Goal: Task Accomplishment & Management: Manage account settings

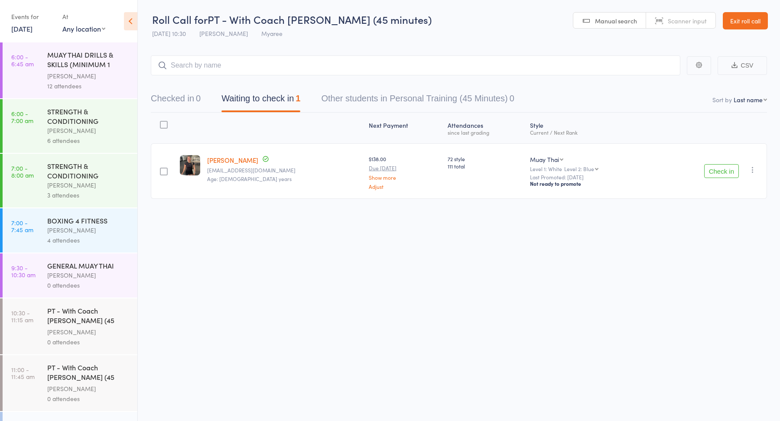
drag, startPoint x: 0, startPoint y: 0, endPoint x: 68, endPoint y: 72, distance: 99.1
click at [68, 72] on div "Jordan Sears" at bounding box center [88, 76] width 83 height 10
click at [28, 29] on link "14 Aug, 2025" at bounding box center [21, 29] width 21 height 10
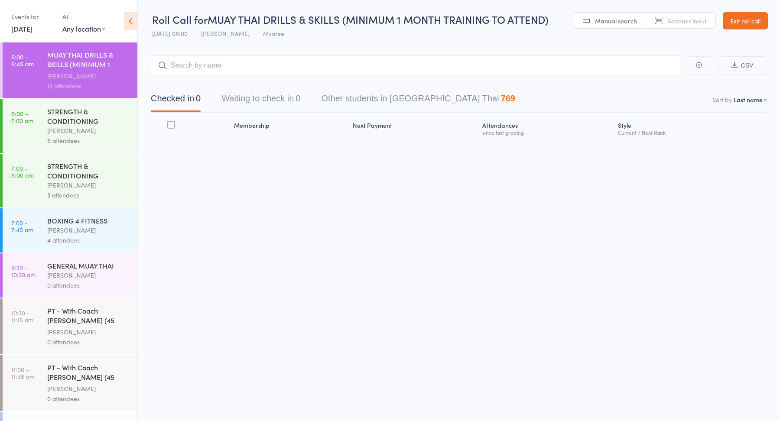
click at [33, 29] on link "14 Aug, 2025" at bounding box center [21, 29] width 21 height 10
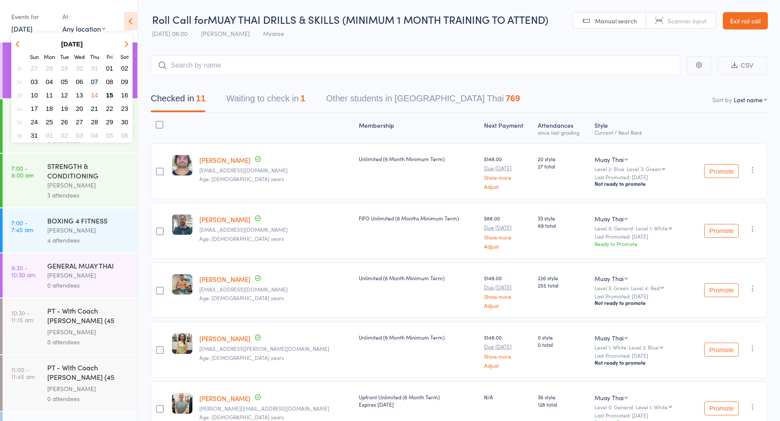
click at [110, 93] on span "15" at bounding box center [109, 94] width 7 height 7
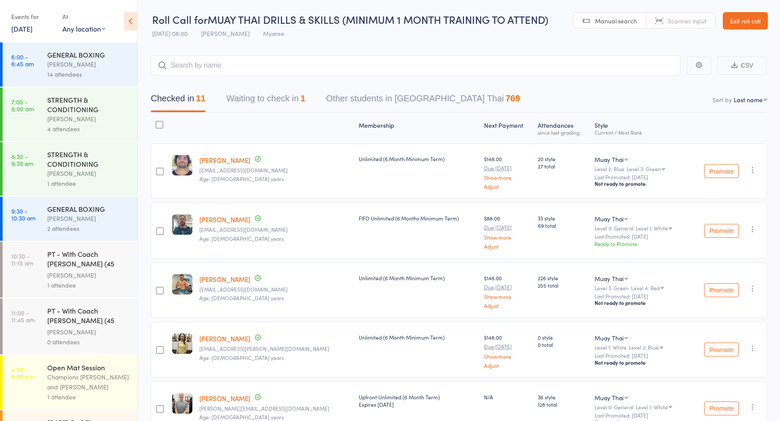
click at [283, 96] on button "Waiting to check in 1" at bounding box center [265, 100] width 79 height 23
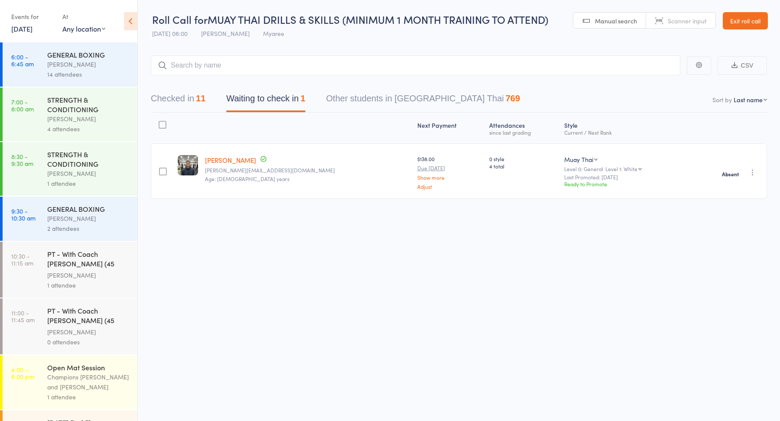
click at [72, 69] on div "14 attendees" at bounding box center [88, 74] width 83 height 10
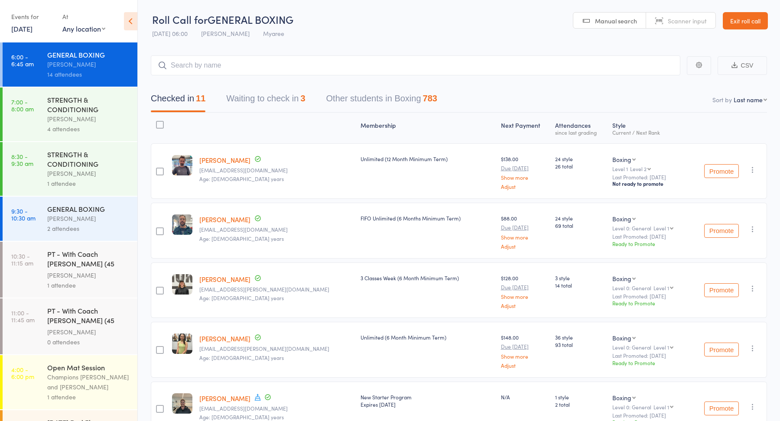
click at [273, 104] on button "Waiting to check in 3" at bounding box center [265, 100] width 79 height 23
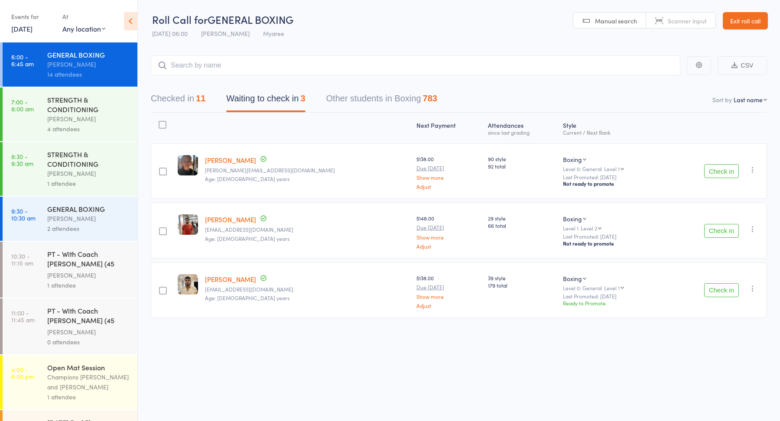
click at [752, 166] on icon "button" at bounding box center [753, 170] width 9 height 9
click at [722, 266] on li "Mark absent" at bounding box center [722, 269] width 72 height 12
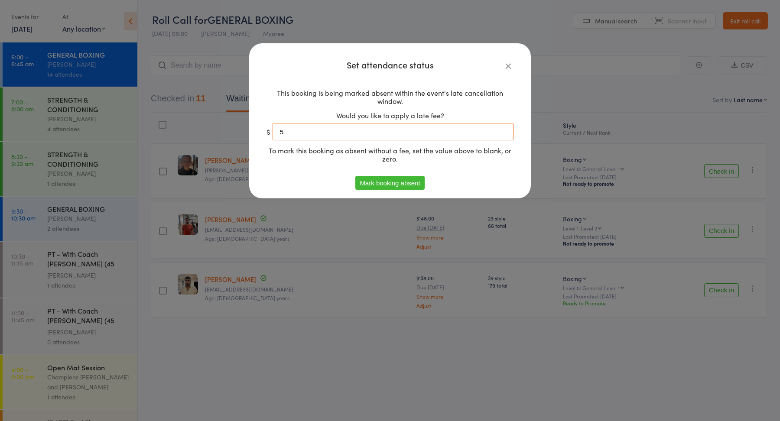
click at [380, 134] on input "5" at bounding box center [393, 131] width 241 height 17
type input "0"
click at [377, 185] on button "Mark booking absent" at bounding box center [390, 183] width 69 height 14
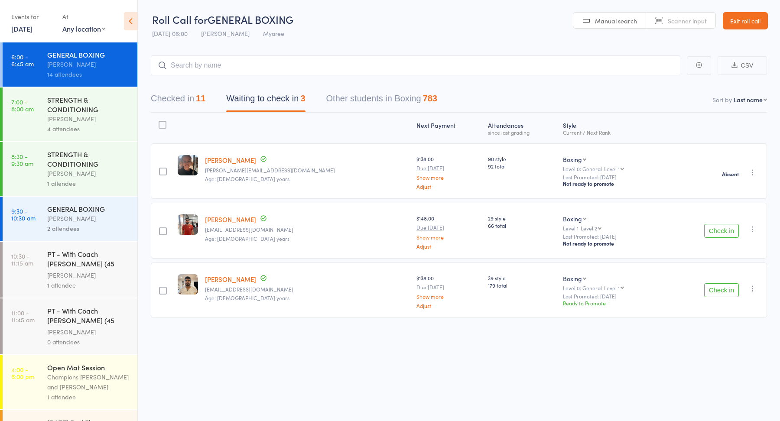
click at [750, 226] on icon "button" at bounding box center [753, 229] width 9 height 9
click at [718, 326] on li "Mark absent" at bounding box center [722, 328] width 72 height 12
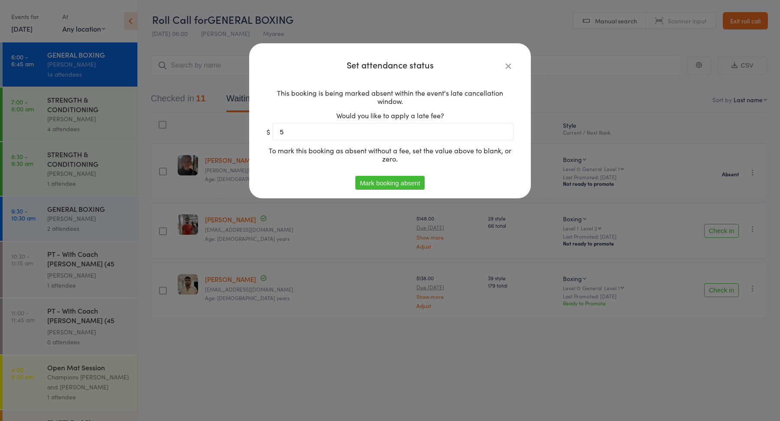
click at [370, 121] on div "Would you like to apply a late fee? $ 5" at bounding box center [390, 125] width 247 height 29
click at [362, 136] on input "5" at bounding box center [393, 131] width 241 height 17
type input "0"
click at [378, 180] on button "Mark booking absent" at bounding box center [390, 183] width 69 height 14
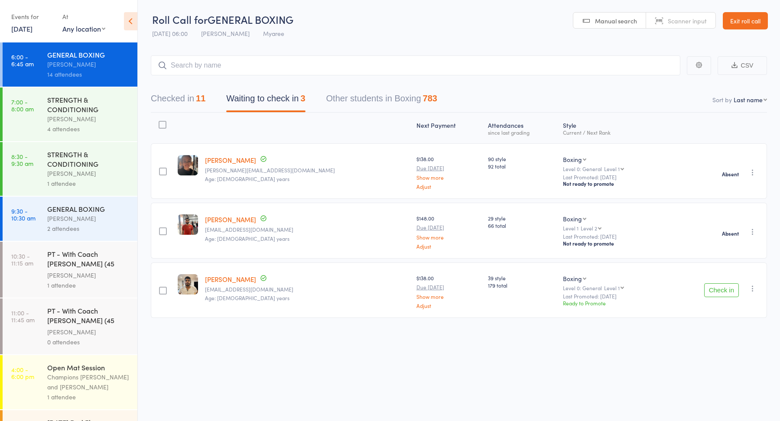
click at [752, 286] on icon "button" at bounding box center [753, 288] width 9 height 9
click at [721, 385] on li "Mark absent" at bounding box center [722, 388] width 72 height 12
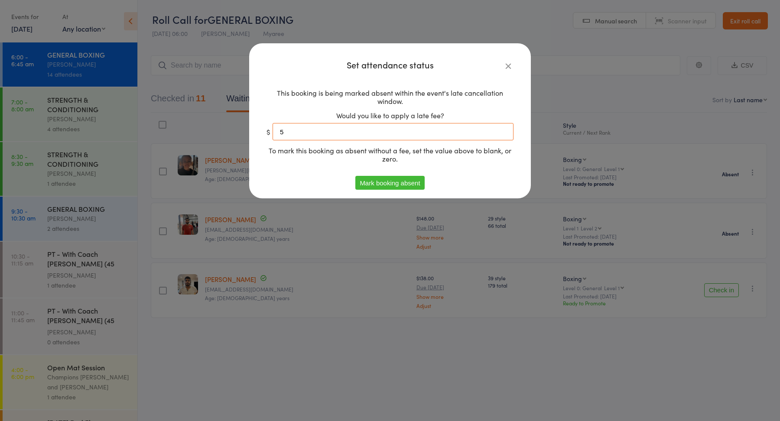
click at [417, 138] on input "5" at bounding box center [393, 131] width 241 height 17
type input "0"
click at [401, 178] on button "Mark booking absent" at bounding box center [390, 183] width 69 height 14
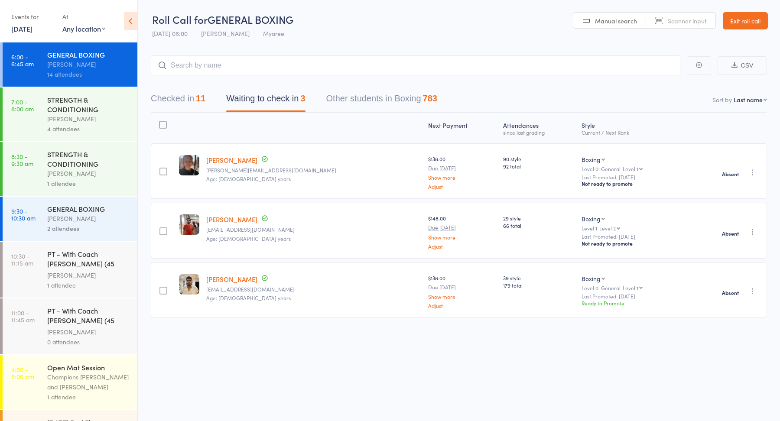
click at [91, 104] on div "STRENGTH & CONDITIONING" at bounding box center [88, 104] width 83 height 19
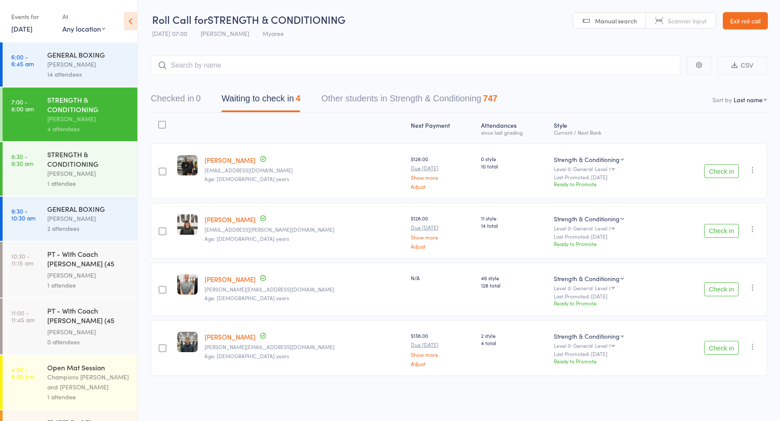
click at [118, 182] on div "1 attendee" at bounding box center [88, 184] width 83 height 10
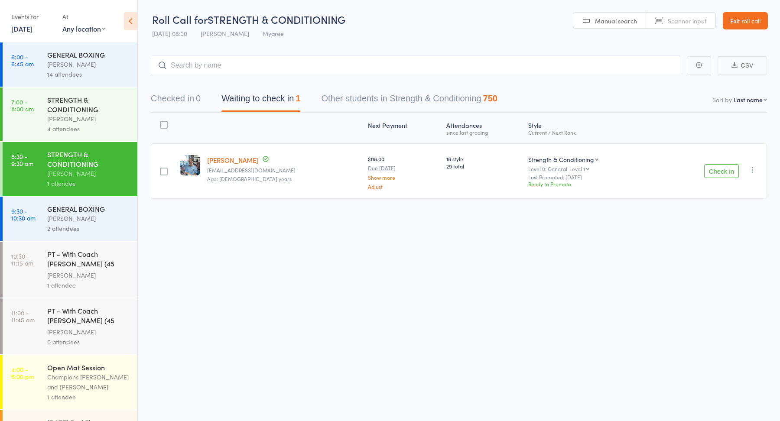
click at [99, 113] on div "STRENGTH & CONDITIONING" at bounding box center [88, 104] width 83 height 19
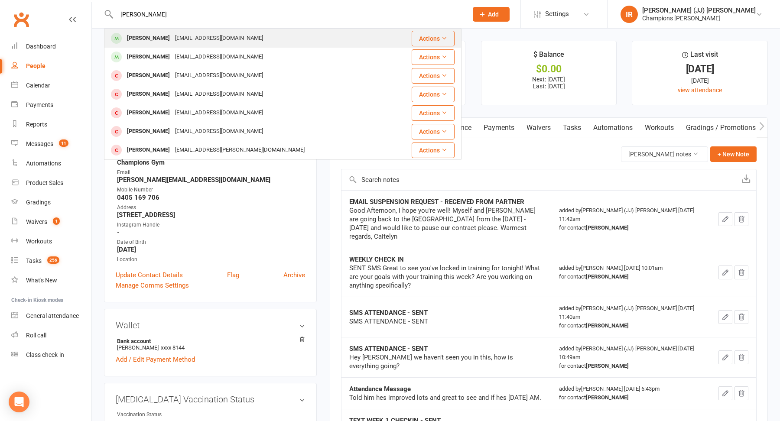
type input "[PERSON_NAME]"
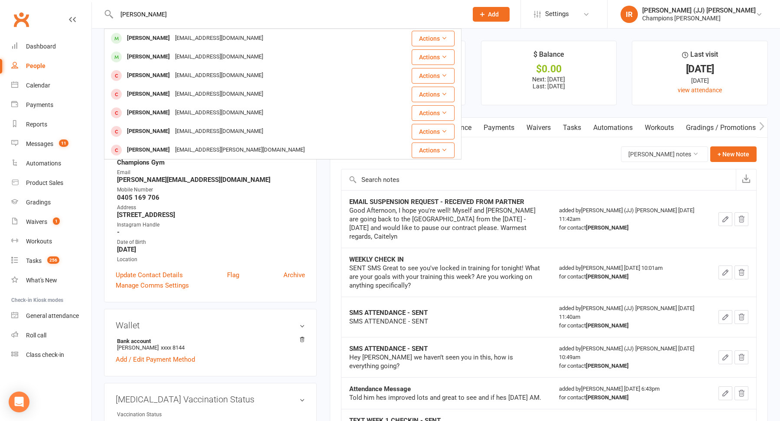
click at [175, 39] on div "zielromeo95@gmail.com" at bounding box center [219, 38] width 93 height 13
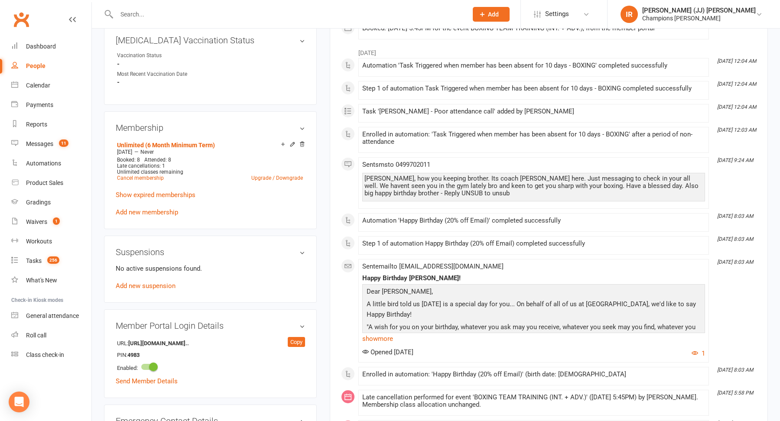
scroll to position [369, 0]
click at [151, 281] on link "Add new suspension" at bounding box center [146, 285] width 60 height 8
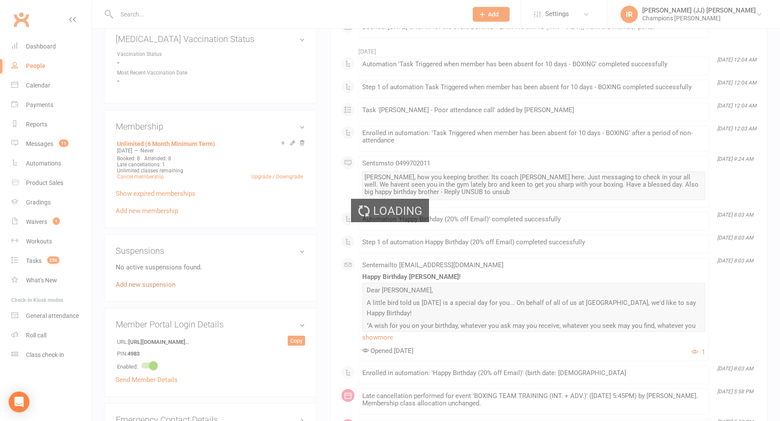
scroll to position [0, 0]
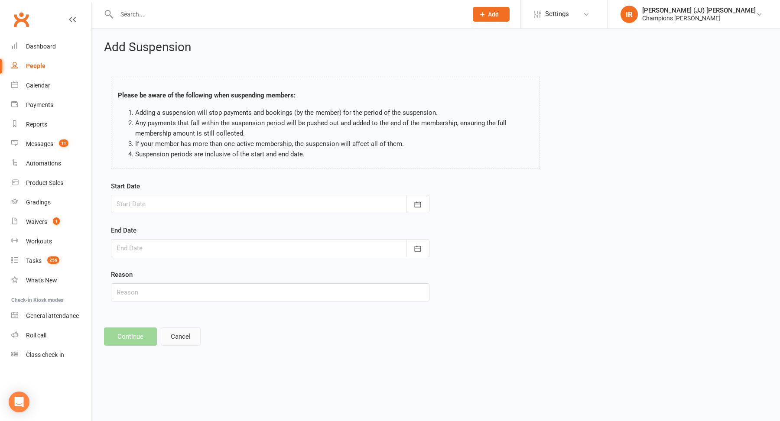
click at [188, 342] on button "Cancel" at bounding box center [181, 337] width 40 height 18
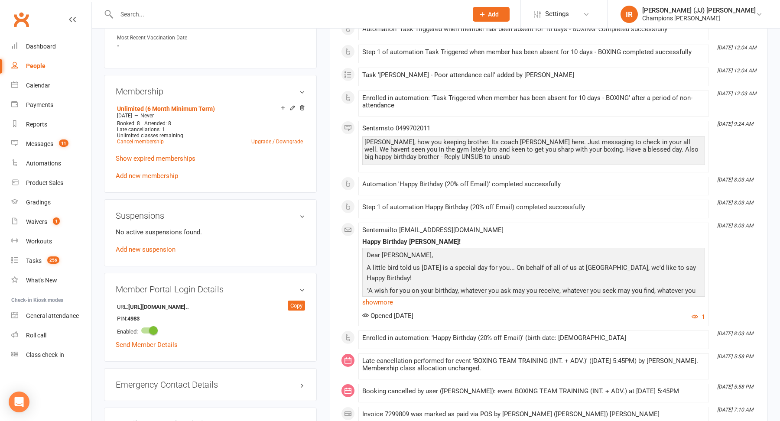
scroll to position [387, 0]
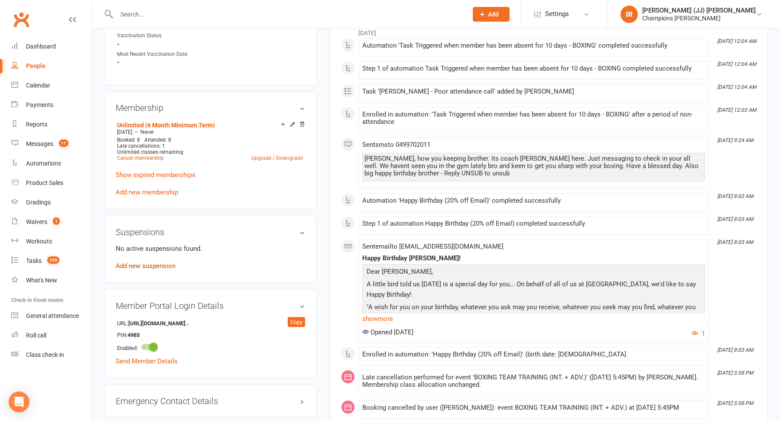
click at [156, 262] on link "Add new suspension" at bounding box center [146, 266] width 60 height 8
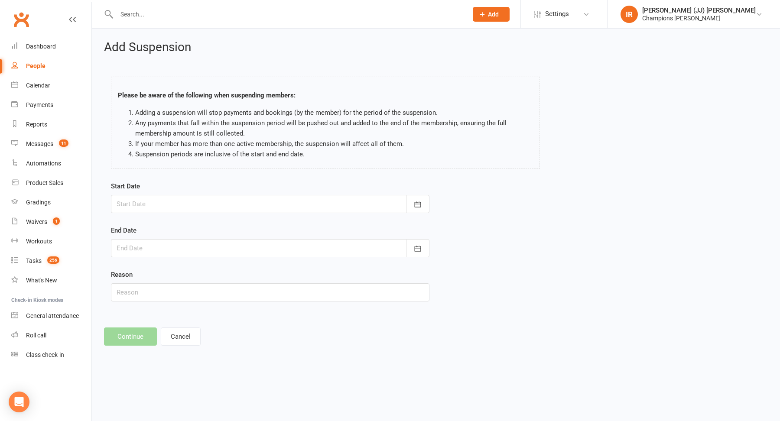
click at [304, 201] on div at bounding box center [270, 204] width 319 height 18
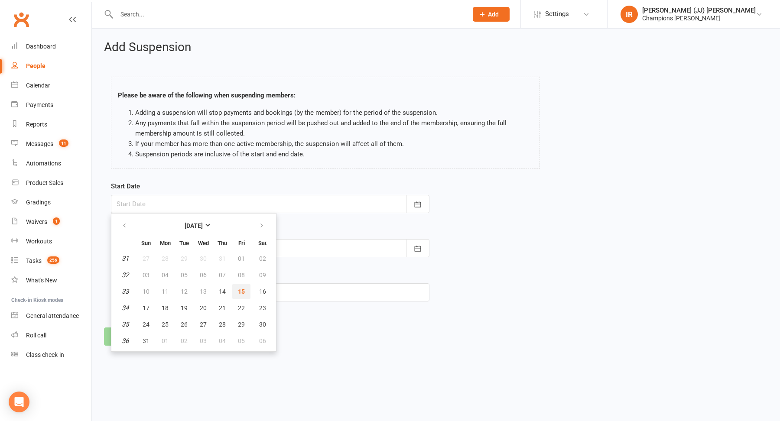
click at [243, 293] on span "15" at bounding box center [241, 291] width 7 height 7
type input "15 Aug 2025"
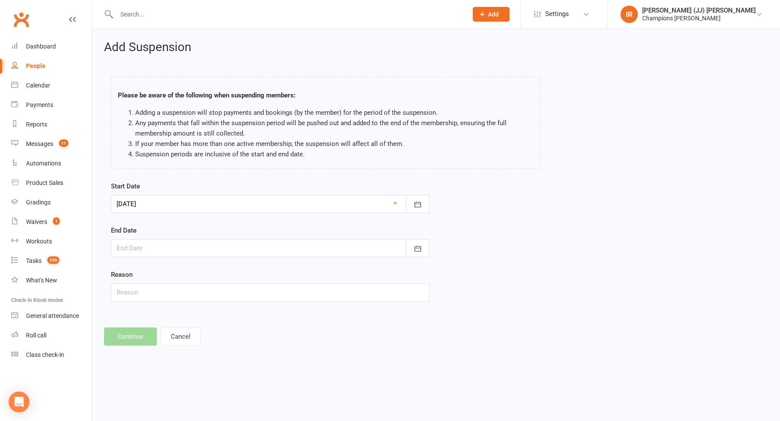
click at [229, 247] on div at bounding box center [270, 248] width 319 height 18
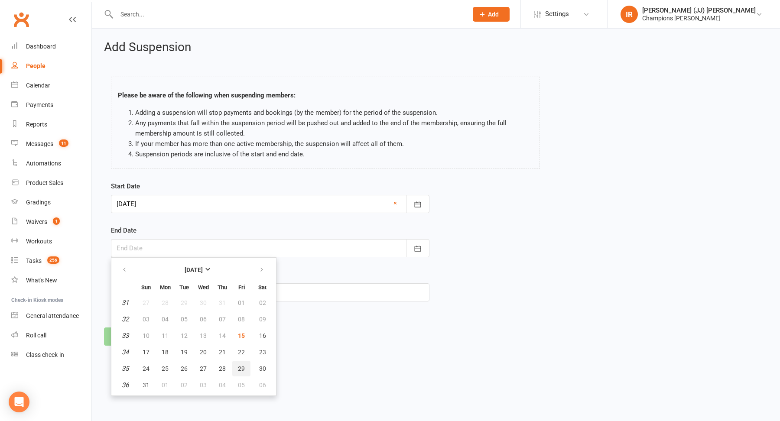
click at [239, 372] on button "29" at bounding box center [241, 369] width 18 height 16
type input "29 Aug 2025"
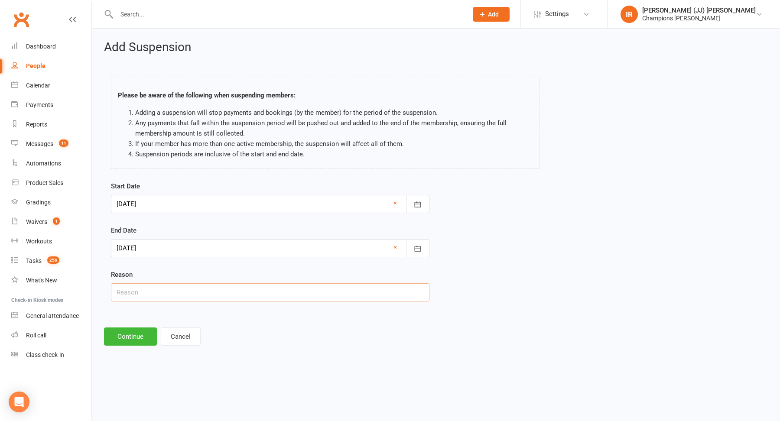
click at [204, 293] on input "text" at bounding box center [270, 293] width 319 height 18
type input "A"
click at [224, 294] on input "Tattoo healing" at bounding box center [270, 293] width 319 height 18
type input "Tattoo healing (2/4 Free weeks used)"
click at [134, 338] on button "Continue" at bounding box center [130, 337] width 53 height 18
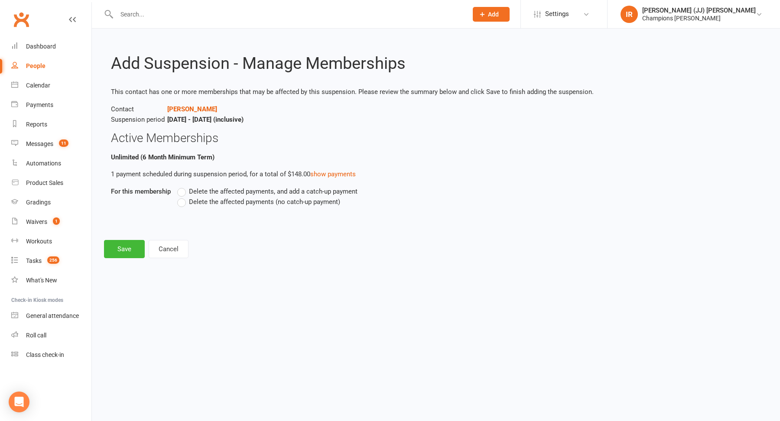
click at [199, 201] on span "Delete the affected payments (no catch-up payment)" at bounding box center [264, 201] width 151 height 9
click at [183, 197] on input "Delete the affected payments (no catch-up payment)" at bounding box center [180, 197] width 6 height 0
click at [118, 245] on button "Save" at bounding box center [124, 249] width 41 height 18
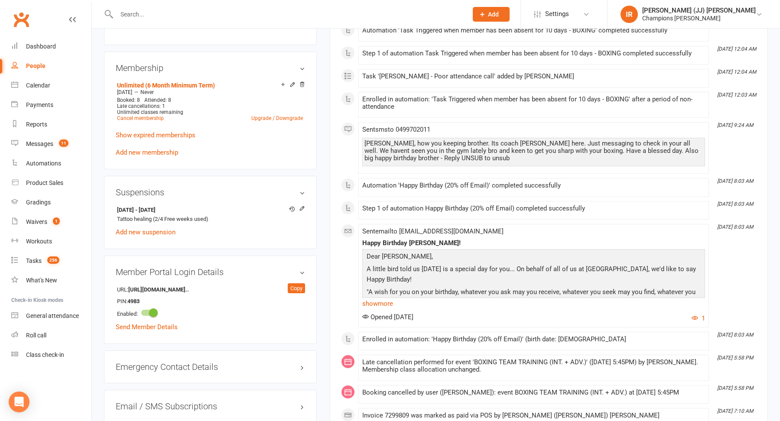
scroll to position [423, 0]
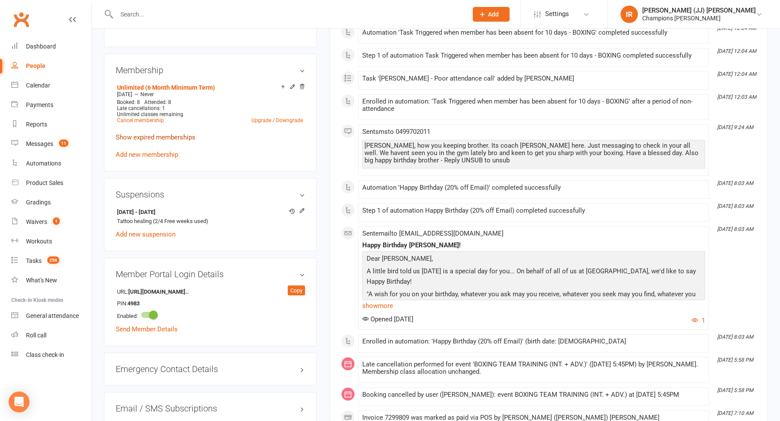
click at [159, 134] on link "Show expired memberships" at bounding box center [156, 138] width 80 height 8
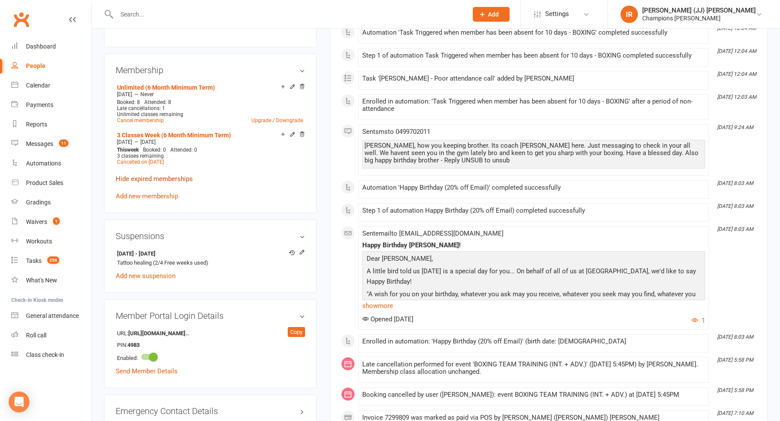
click at [178, 178] on link "Hide expired memberships" at bounding box center [154, 179] width 77 height 8
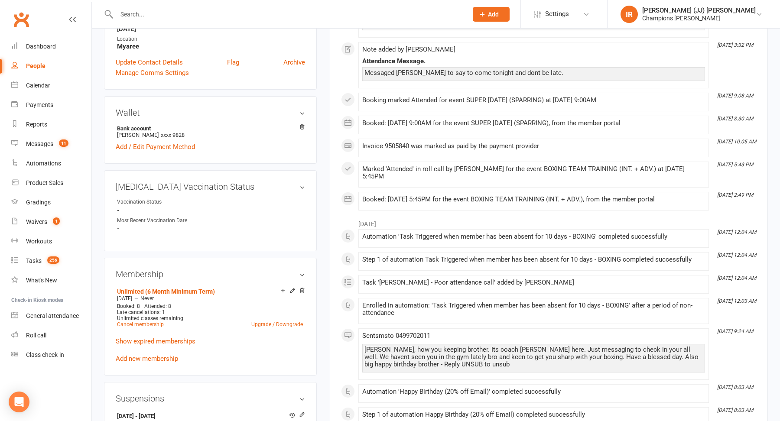
scroll to position [0, 0]
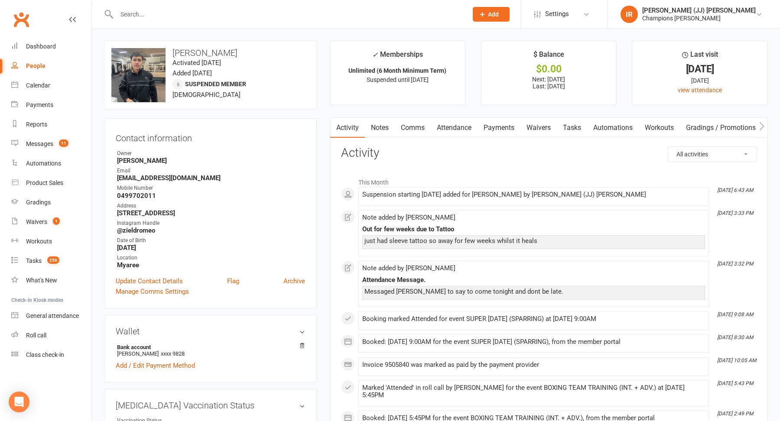
click at [385, 125] on link "Notes" at bounding box center [380, 128] width 30 height 20
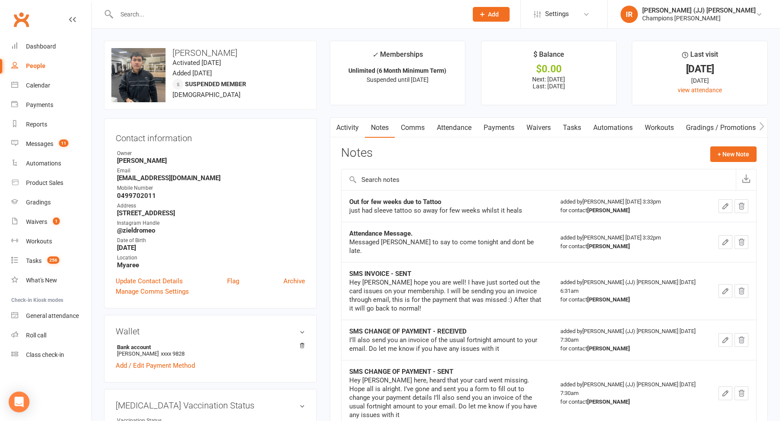
click at [413, 128] on link "Comms" at bounding box center [413, 128] width 36 height 20
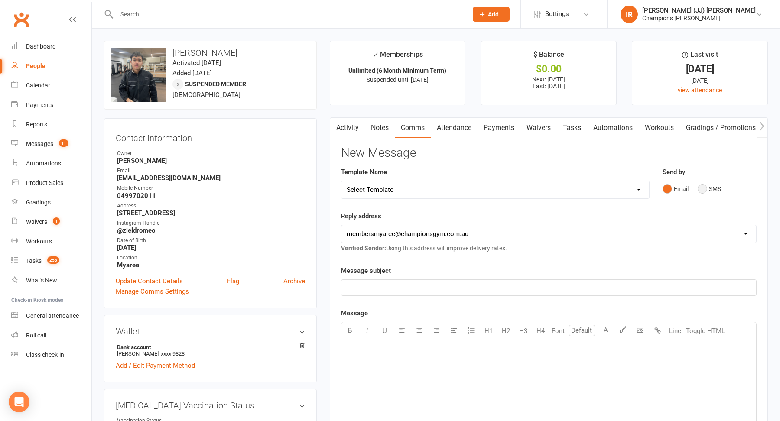
click at [703, 189] on button "SMS" at bounding box center [709, 189] width 23 height 16
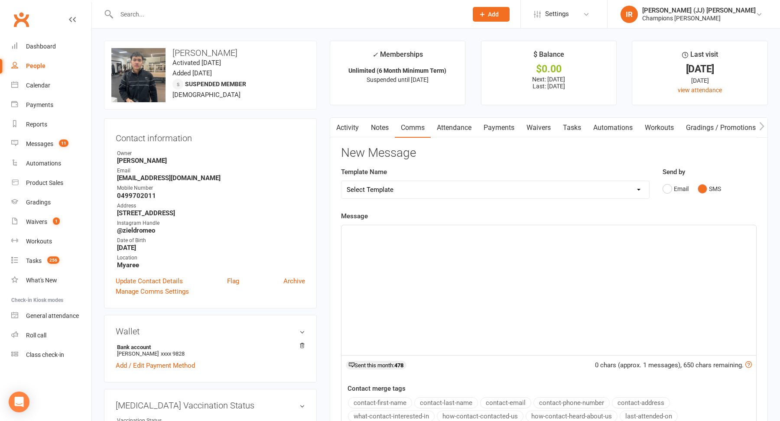
click at [407, 280] on div "﻿" at bounding box center [549, 290] width 415 height 130
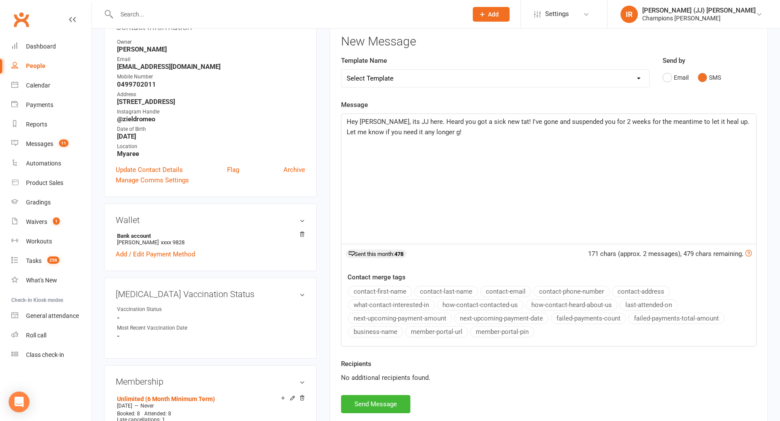
scroll to position [127, 0]
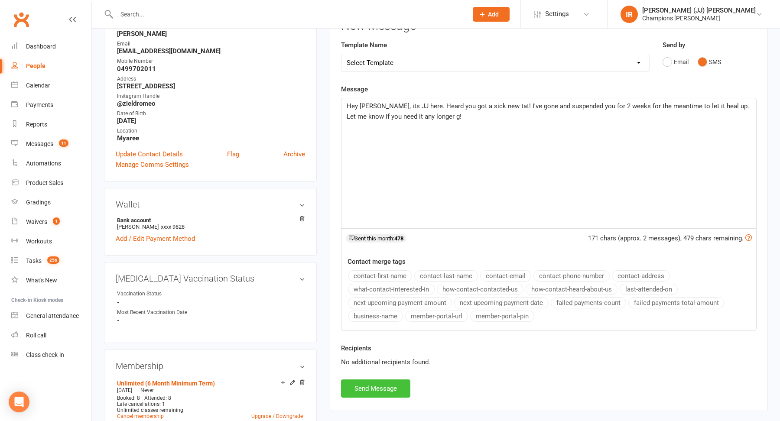
click at [363, 384] on button "Send Message" at bounding box center [375, 389] width 69 height 18
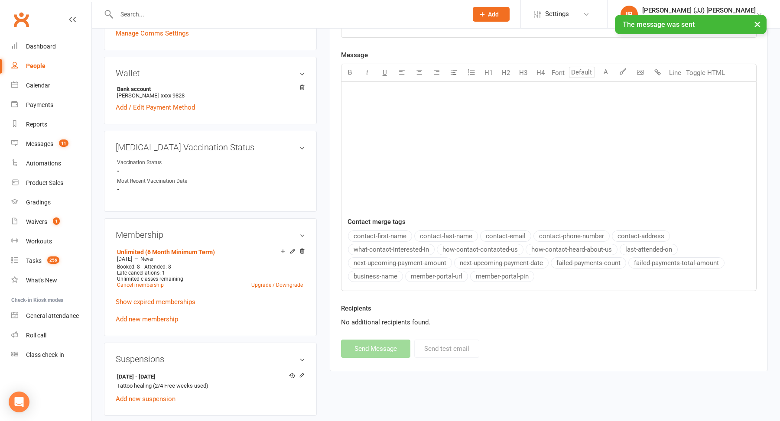
scroll to position [0, 0]
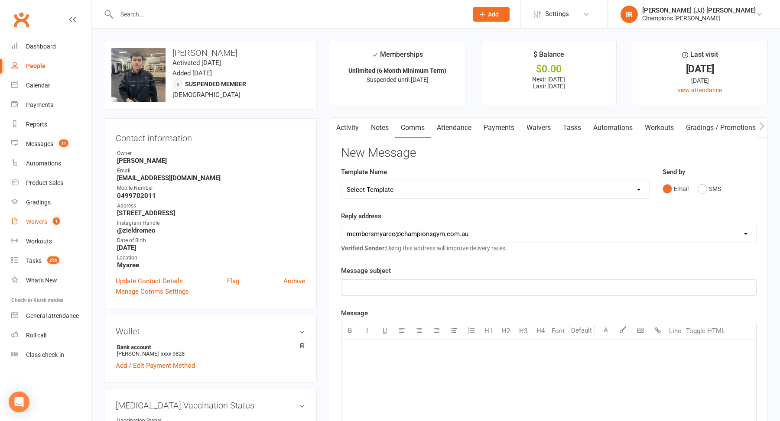
click at [33, 224] on div "Waivers" at bounding box center [36, 222] width 21 height 7
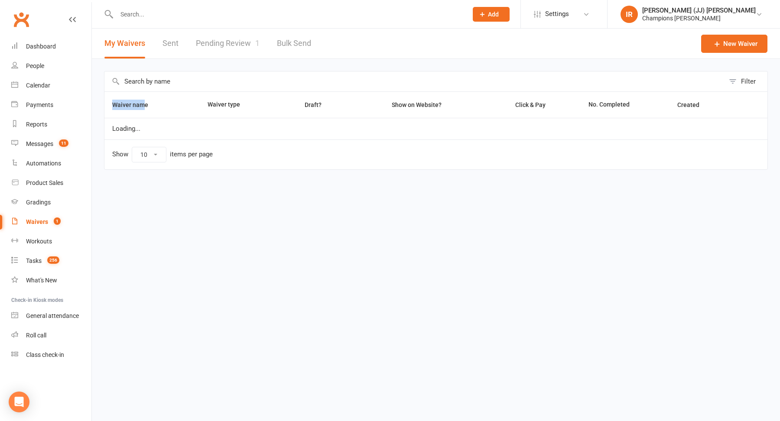
drag, startPoint x: 113, startPoint y: 190, endPoint x: 147, endPoint y: 99, distance: 97.5
click at [145, 102] on div "Filter Waiver name Waiver type Draft? Show on Website? Click & Pay No. Complete…" at bounding box center [436, 126] width 689 height 135
click at [212, 40] on link "Pending Review 1" at bounding box center [228, 44] width 64 height 30
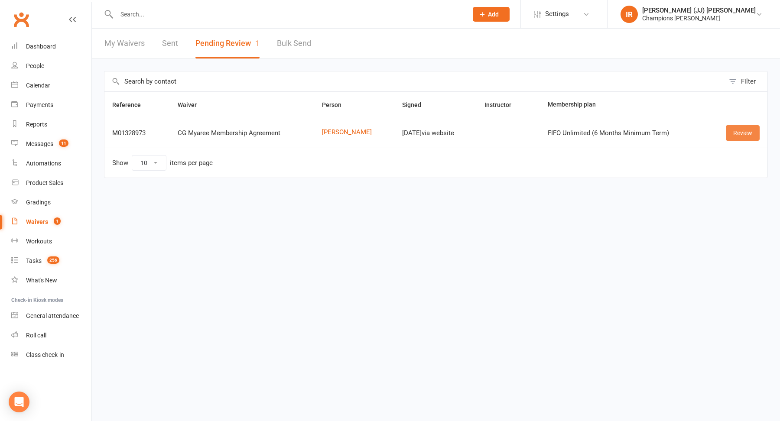
click at [747, 134] on link "Review" at bounding box center [743, 133] width 34 height 16
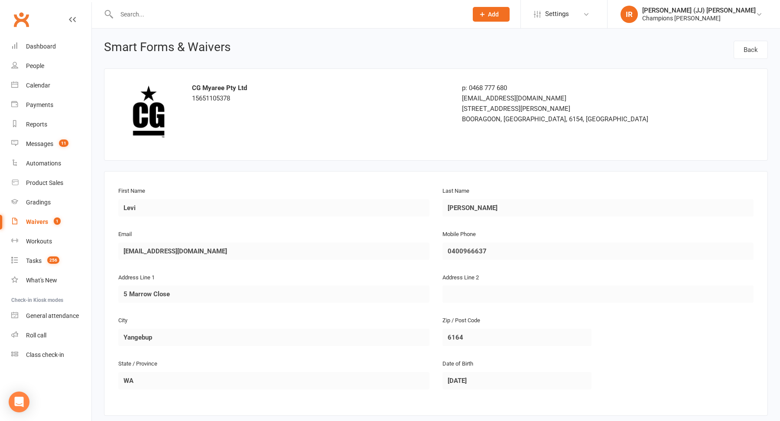
scroll to position [6, 0]
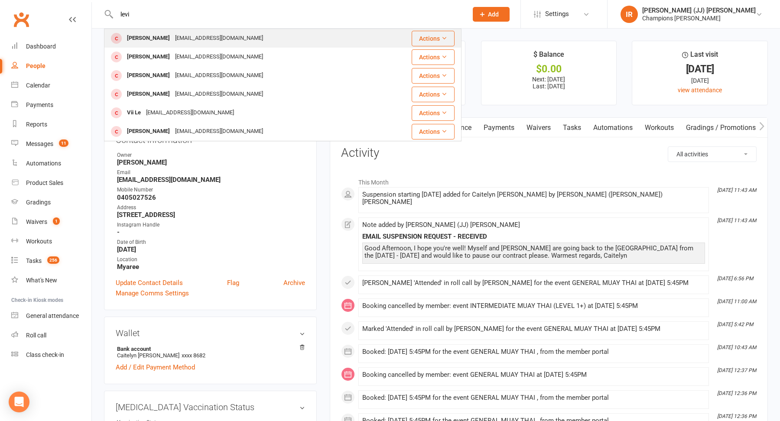
type input "levi"
click at [217, 37] on div "[EMAIL_ADDRESS][DOMAIN_NAME]" at bounding box center [219, 38] width 93 height 13
